Goal: Go to known website: Access a specific website the user already knows

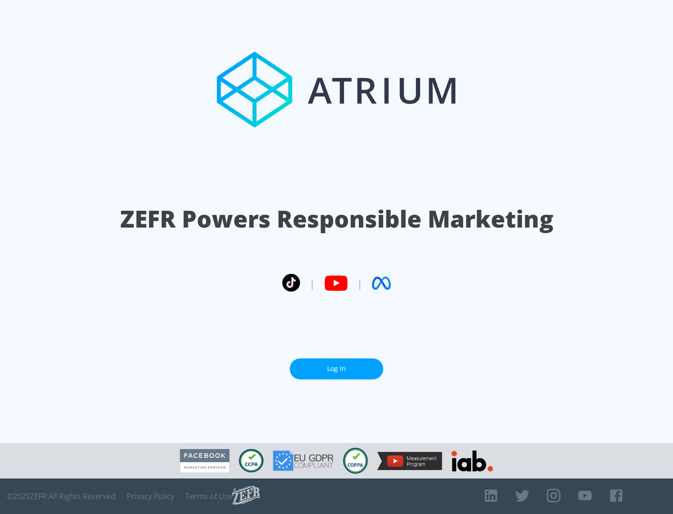
click at [337, 369] on link "Log In" at bounding box center [336, 368] width 93 height 21
